Goal: Task Accomplishment & Management: Complete application form

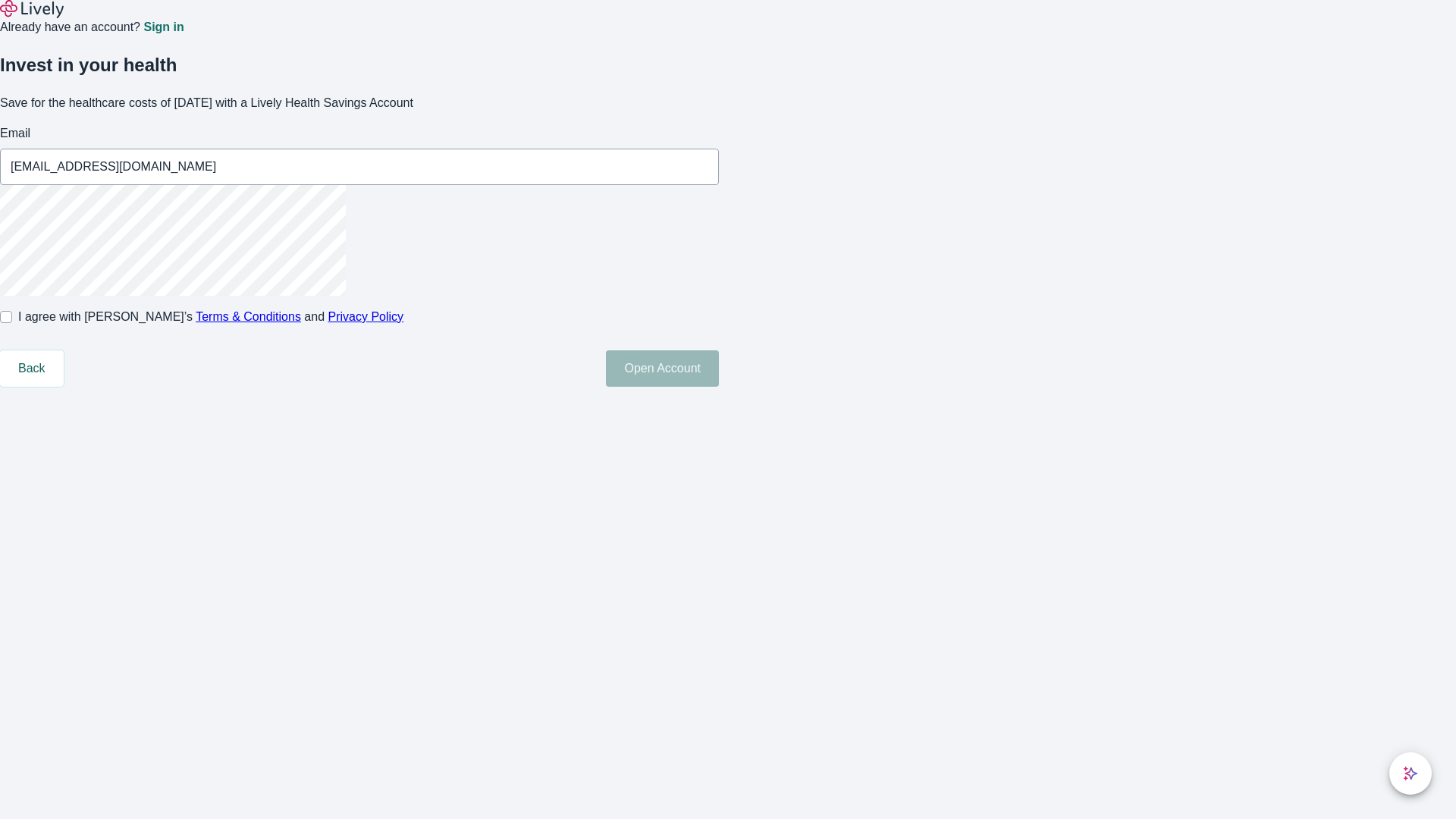
click at [12, 323] on input "I agree with Lively’s Terms & Conditions and Privacy Policy" at bounding box center [6, 317] width 12 height 12
checkbox input "true"
click at [719, 387] on button "Open Account" at bounding box center [662, 369] width 113 height 36
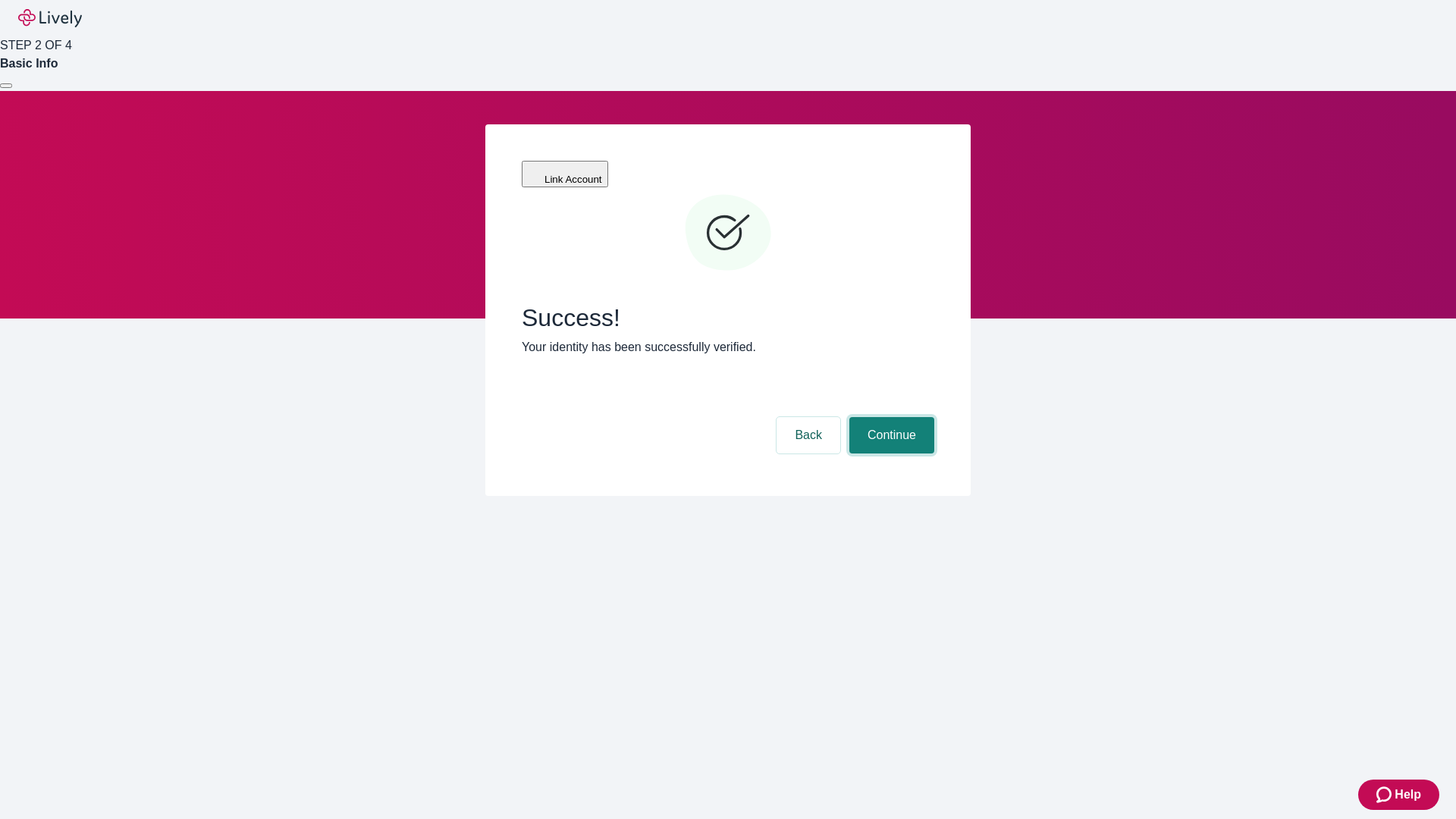
click at [890, 417] on button "Continue" at bounding box center [892, 435] width 85 height 36
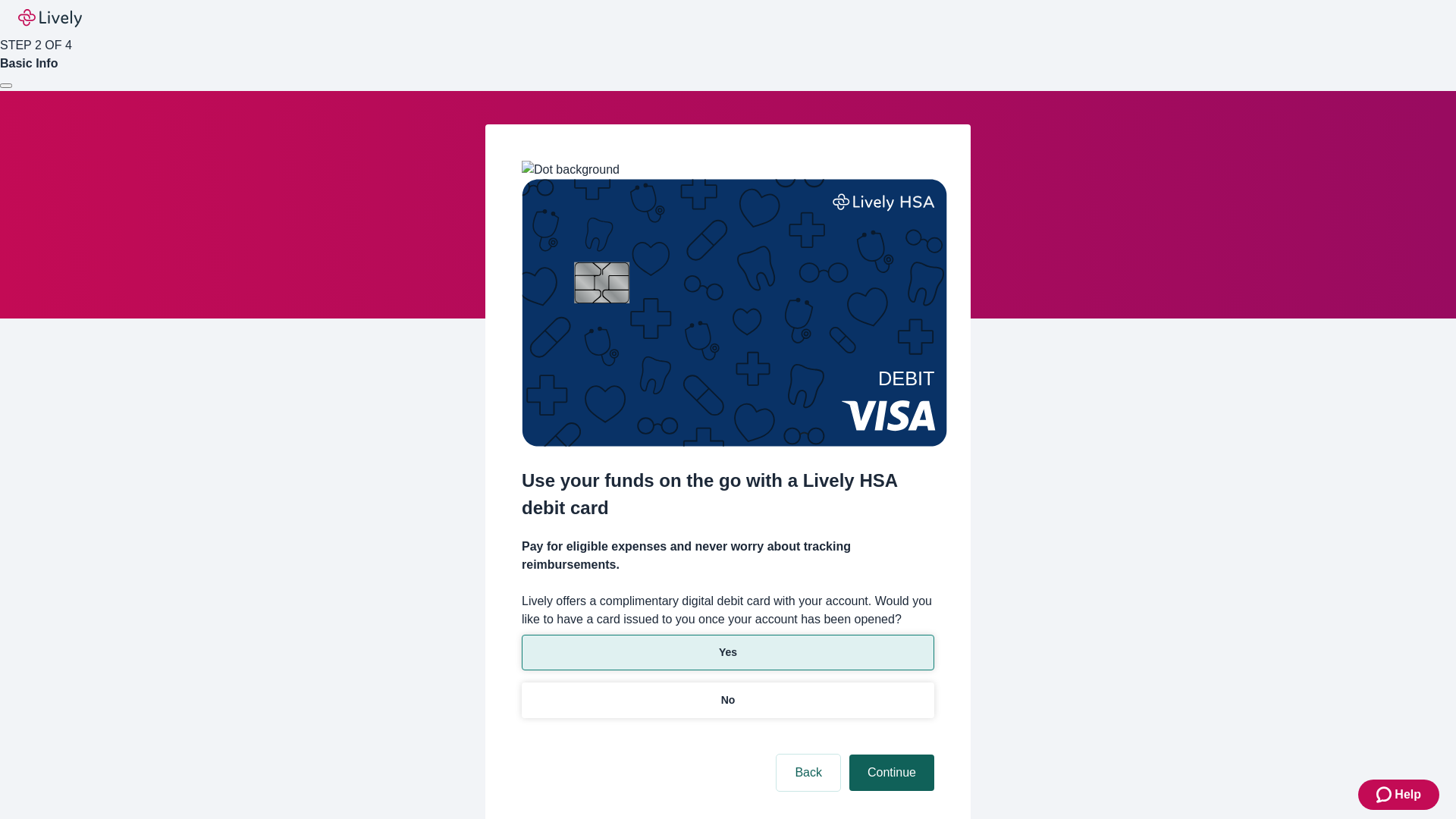
click at [727, 645] on p "Yes" at bounding box center [728, 653] width 18 height 16
click at [890, 755] on button "Continue" at bounding box center [892, 773] width 85 height 36
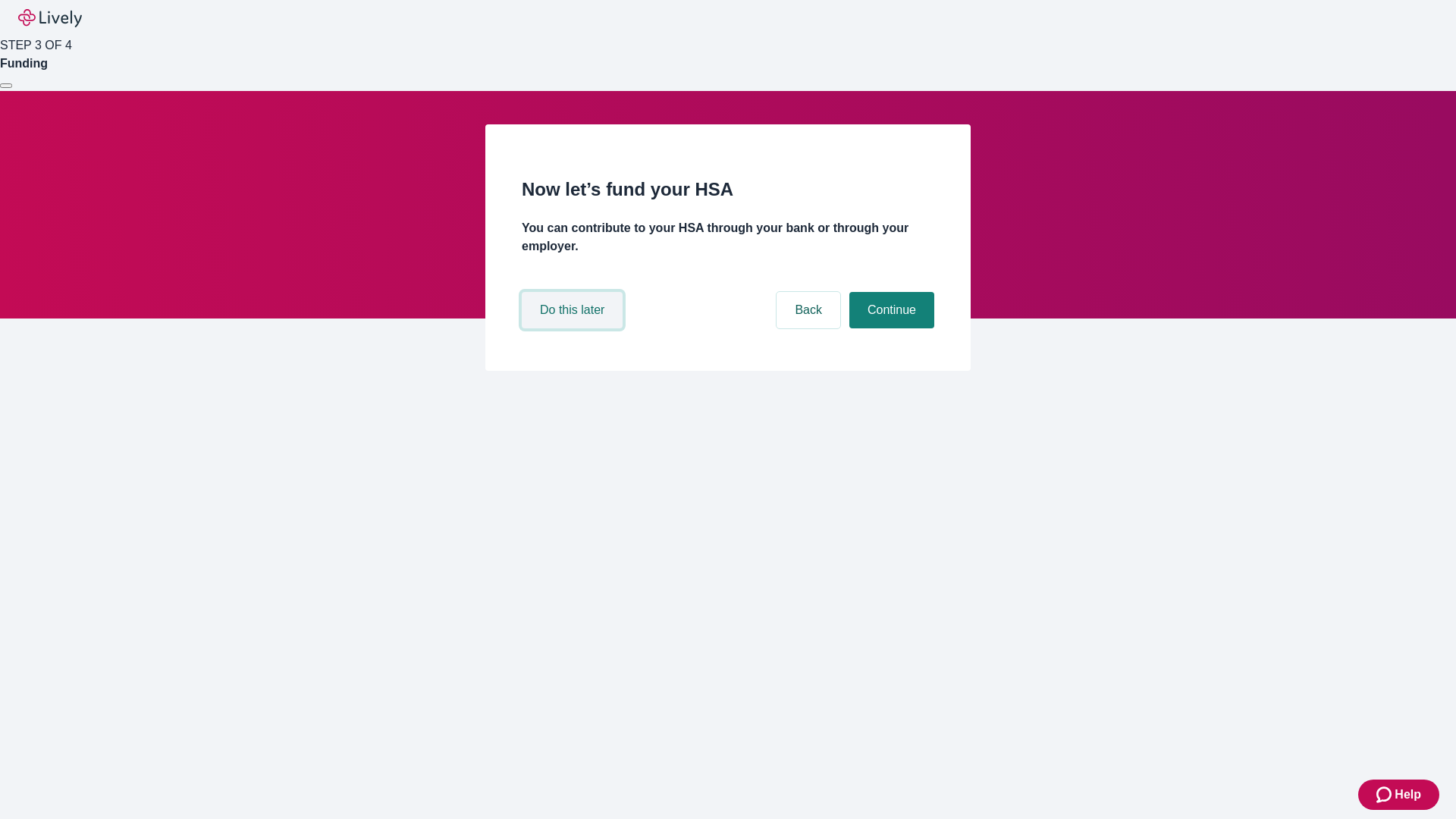
click at [574, 328] on button "Do this later" at bounding box center [572, 310] width 101 height 36
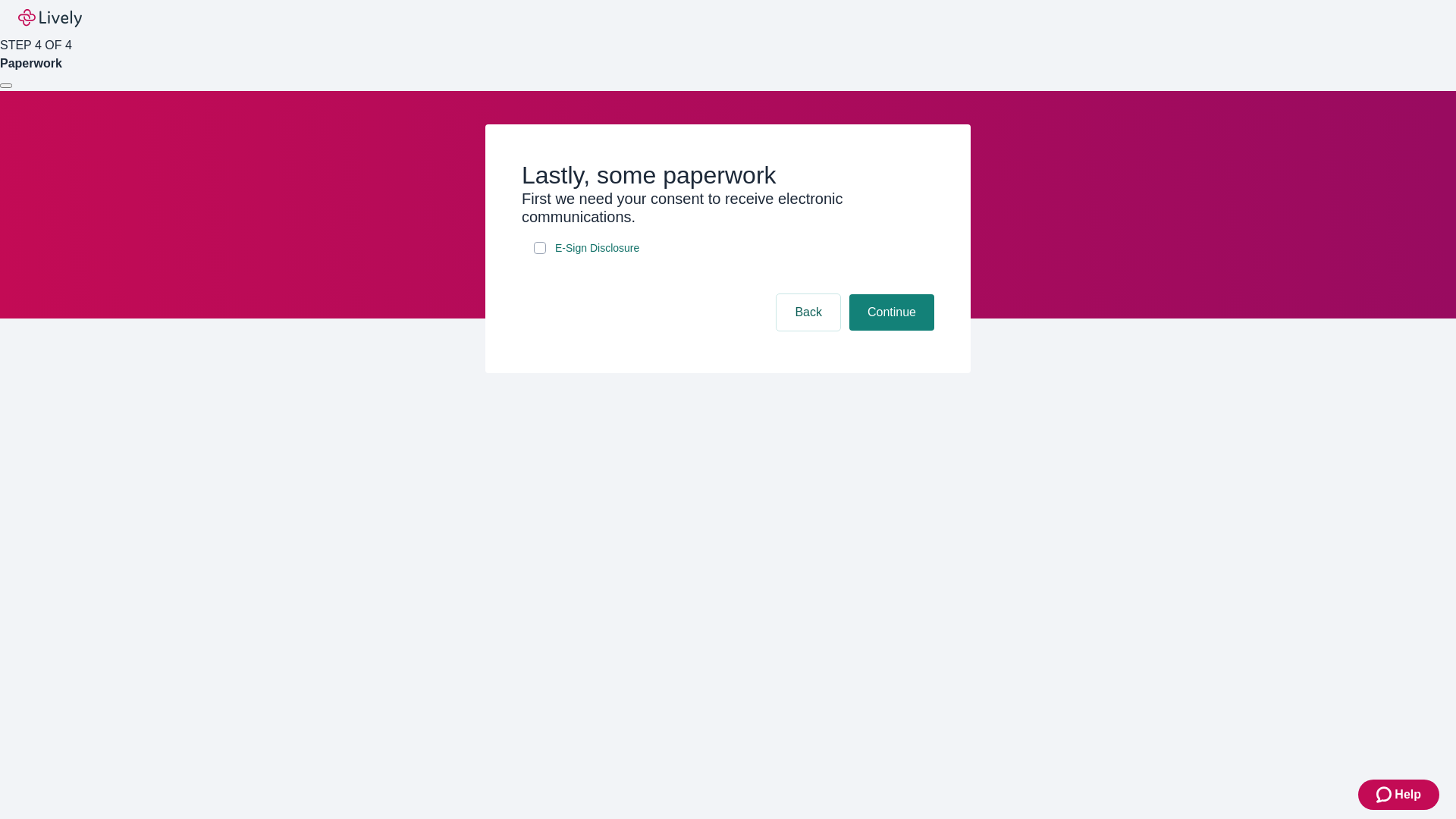
click at [540, 255] on input "E-Sign Disclosure" at bounding box center [540, 248] width 12 height 12
checkbox input "true"
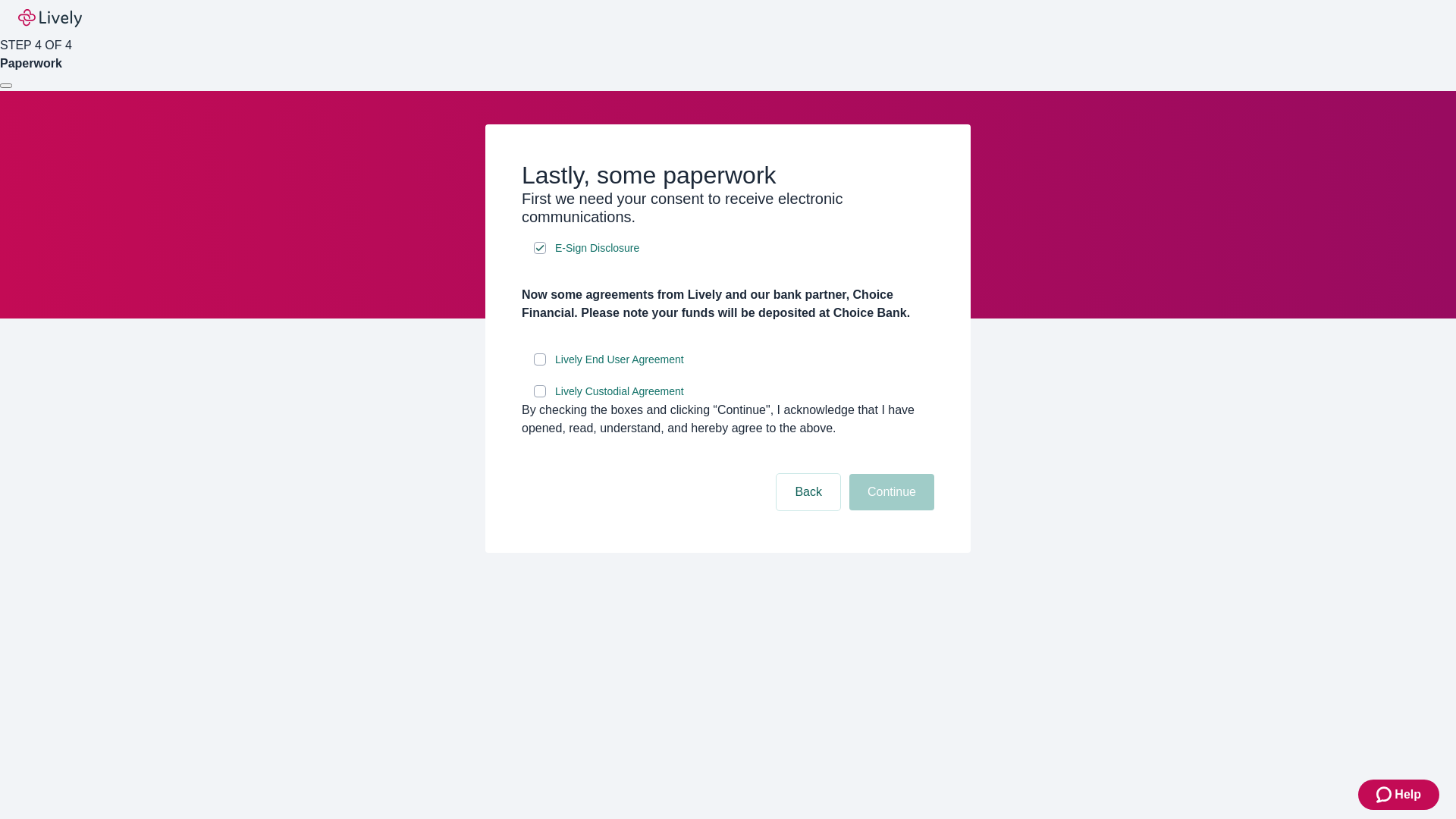
click at [540, 365] on input "Lively End User Agreement" at bounding box center [540, 359] width 12 height 12
checkbox input "true"
click at [540, 397] on input "Lively Custodial Agreement" at bounding box center [540, 391] width 12 height 12
checkbox input "true"
click at [890, 511] on button "Continue" at bounding box center [892, 493] width 85 height 36
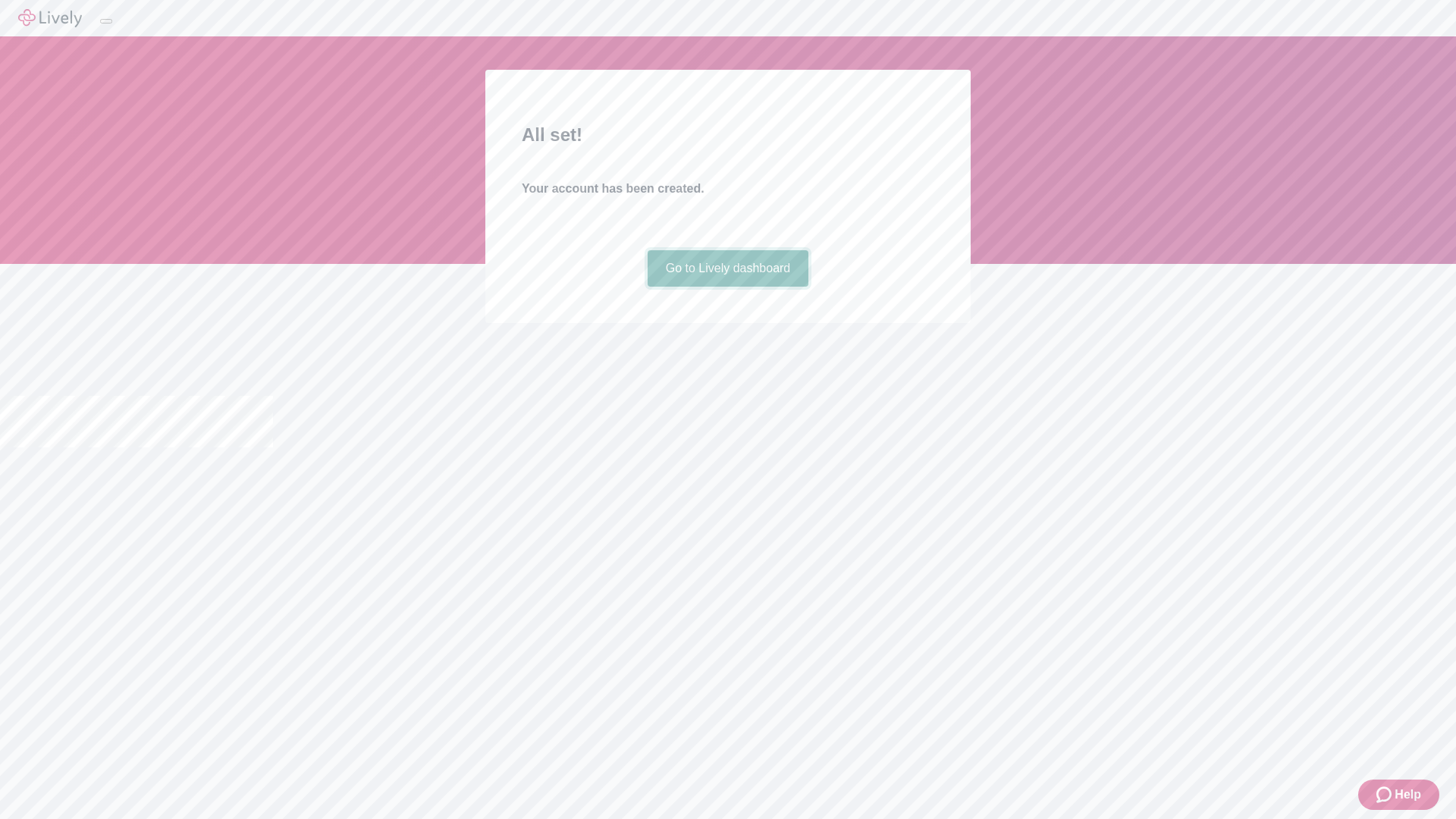
click at [727, 287] on link "Go to Lively dashboard" at bounding box center [728, 268] width 162 height 36
